Goal: Task Accomplishment & Management: Manage account settings

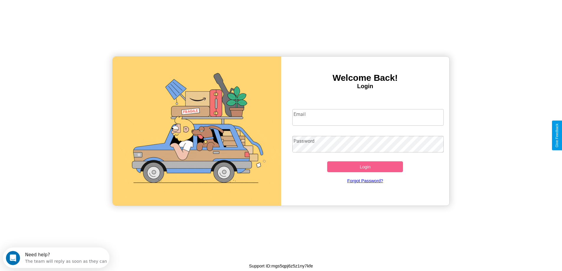
click at [368, 117] on input "Email" at bounding box center [367, 117] width 151 height 17
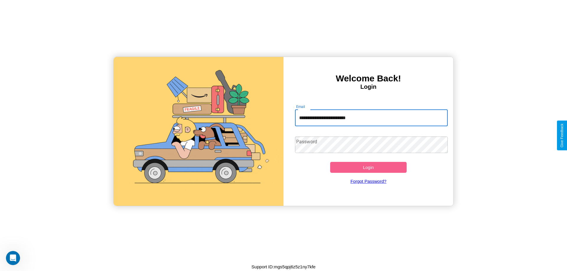
type input "**********"
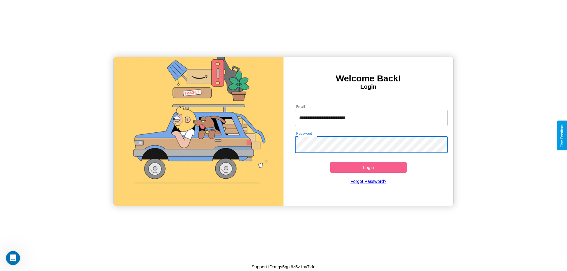
click at [368, 167] on button "Login" at bounding box center [368, 167] width 76 height 11
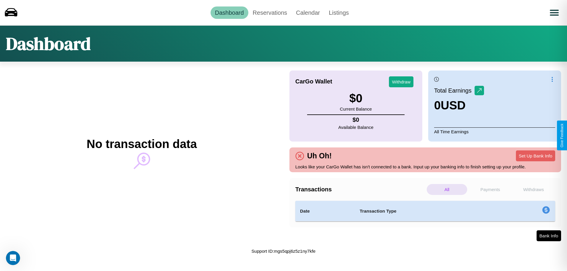
click at [533, 189] on p "Withdraws" at bounding box center [533, 189] width 40 height 11
click at [447, 189] on p "All" at bounding box center [446, 189] width 40 height 11
click at [490, 189] on p "Payments" at bounding box center [490, 189] width 40 height 11
click at [269, 12] on link "Reservations" at bounding box center [269, 12] width 43 height 12
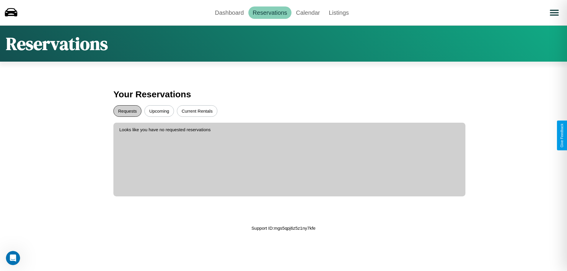
click at [127, 111] on button "Requests" at bounding box center [127, 111] width 28 height 12
click at [159, 111] on button "Upcoming" at bounding box center [159, 111] width 30 height 12
